Goal: Task Accomplishment & Management: Use online tool/utility

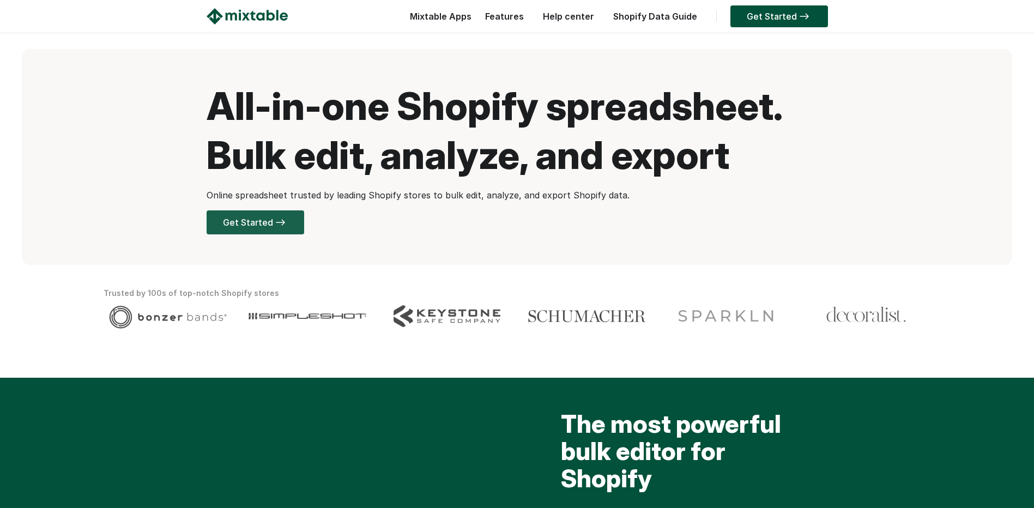
click at [274, 228] on link "Get Started" at bounding box center [256, 222] width 98 height 24
click at [512, 18] on link "Features" at bounding box center [505, 16] width 50 height 11
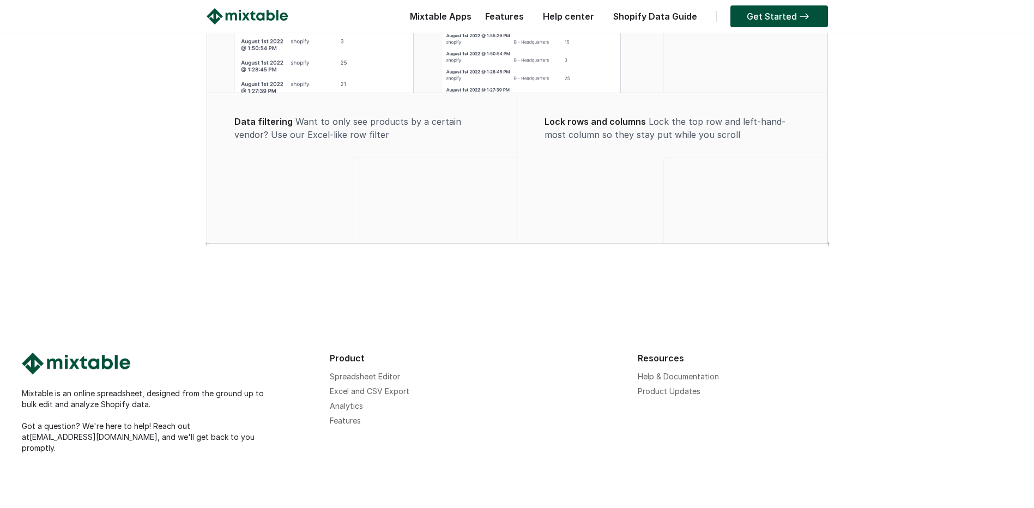
scroll to position [852, 0]
click at [787, 15] on link "Get Started" at bounding box center [780, 16] width 98 height 22
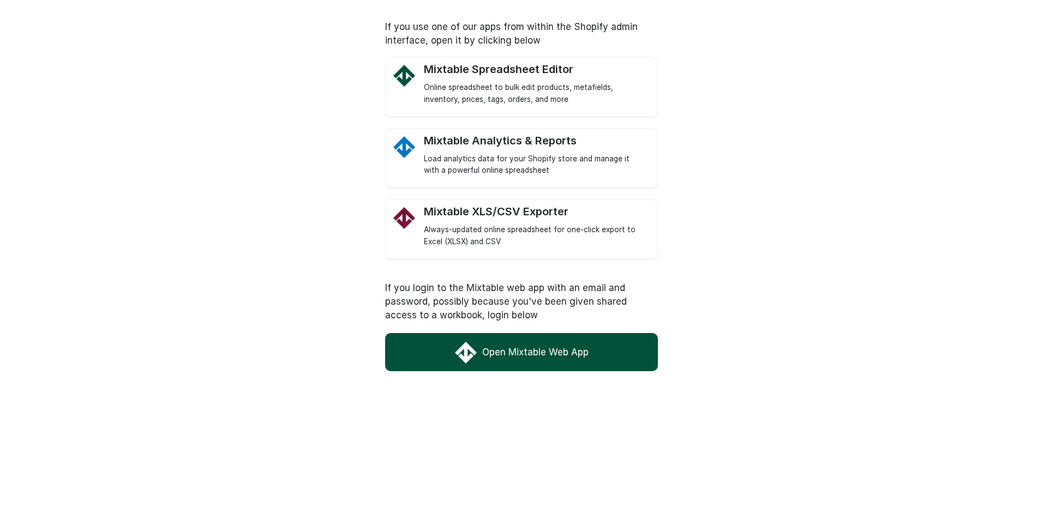
click at [571, 350] on link "Open Mixtable Web App" at bounding box center [521, 352] width 273 height 38
